Goal: Task Accomplishment & Management: Manage account settings

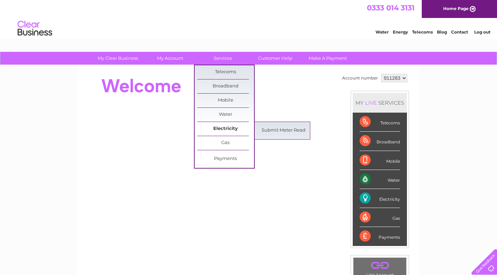
click at [226, 128] on link "Electricity" at bounding box center [225, 129] width 57 height 14
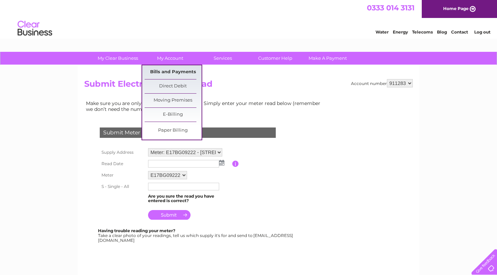
click at [170, 71] on link "Bills and Payments" at bounding box center [173, 72] width 57 height 14
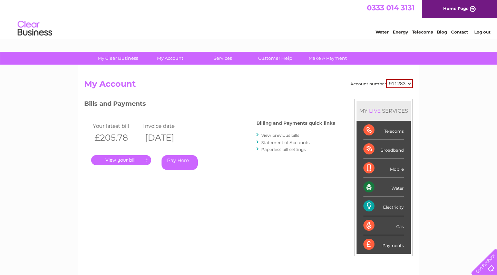
click at [140, 159] on link "." at bounding box center [121, 160] width 60 height 10
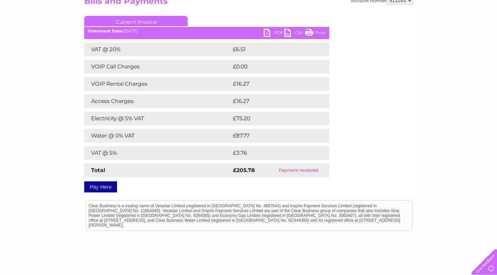
scroll to position [83, 0]
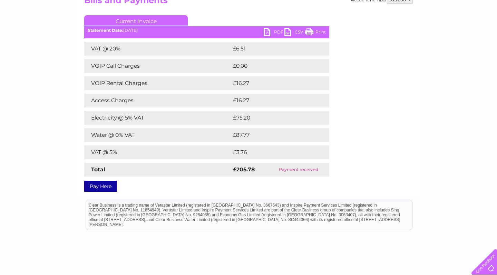
click at [278, 32] on link "PDF" at bounding box center [273, 33] width 21 height 10
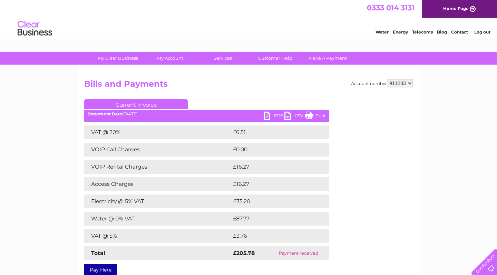
scroll to position [0, 0]
click at [268, 57] on link "Customer Help" at bounding box center [275, 58] width 57 height 13
